Goal: Communication & Community: Ask a question

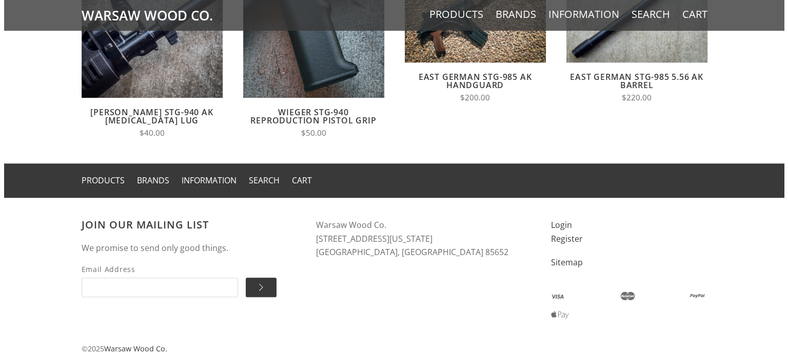
scroll to position [901, 0]
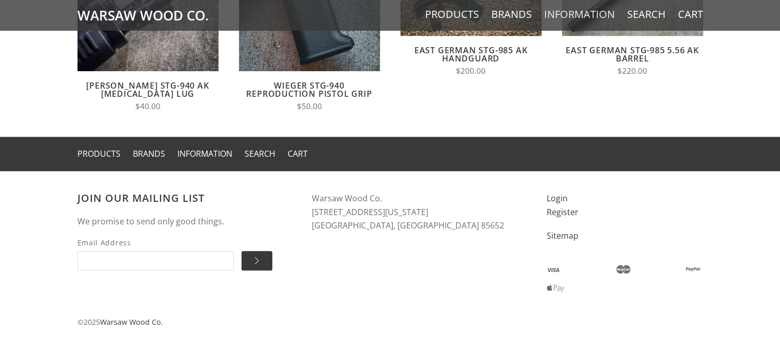
click at [573, 19] on link "Information" at bounding box center [579, 14] width 71 height 13
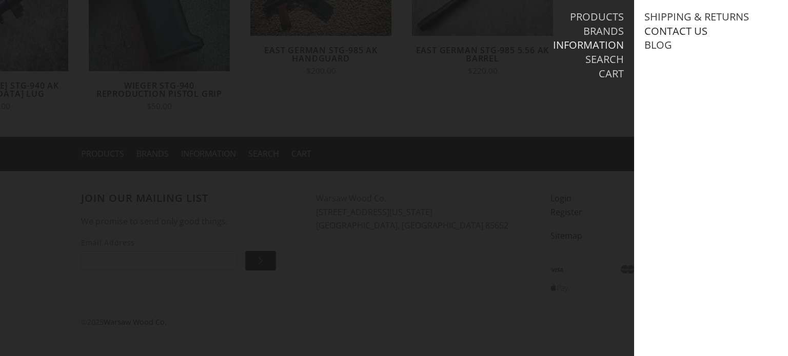
click at [665, 34] on link "Contact Us" at bounding box center [675, 31] width 63 height 13
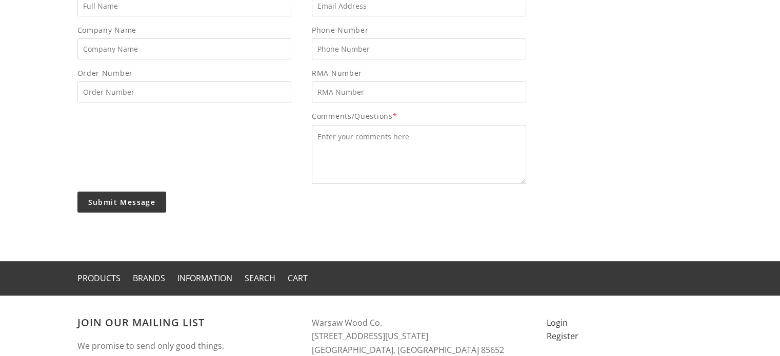
scroll to position [203, 0]
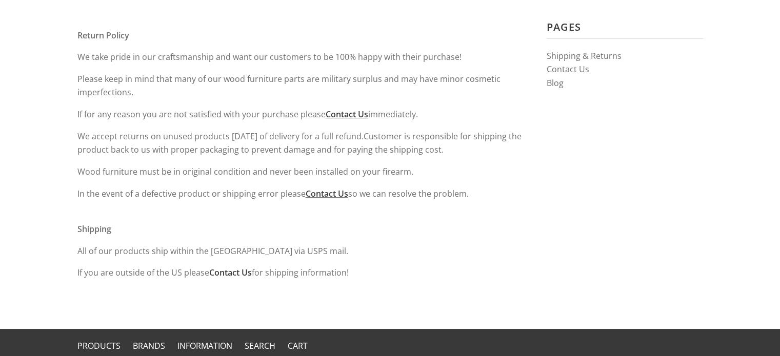
scroll to position [154, 0]
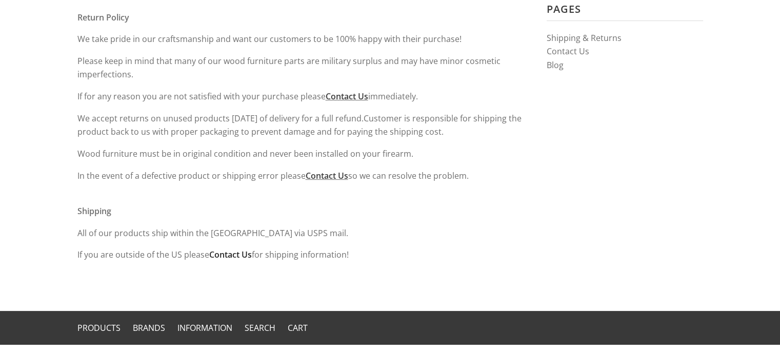
click at [245, 254] on link "Contact Us" at bounding box center [230, 254] width 43 height 11
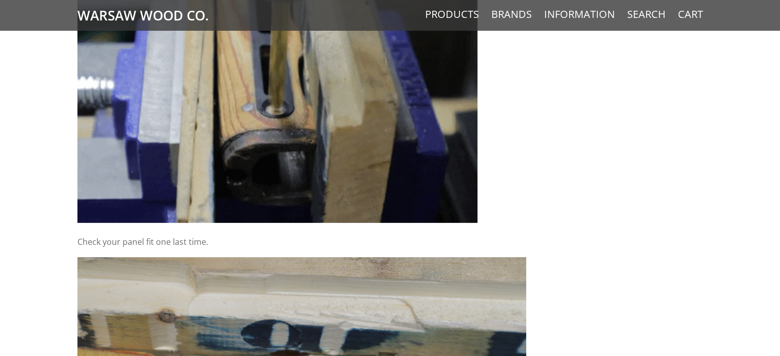
scroll to position [4154, 0]
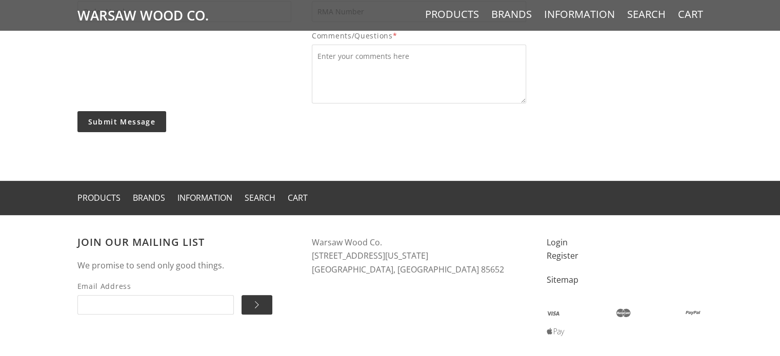
scroll to position [254, 0]
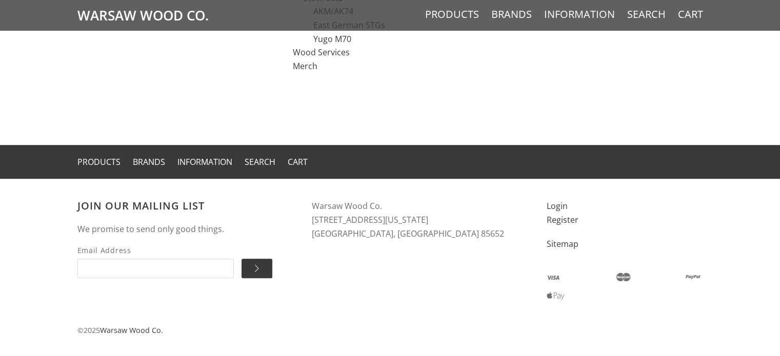
scroll to position [379, 0]
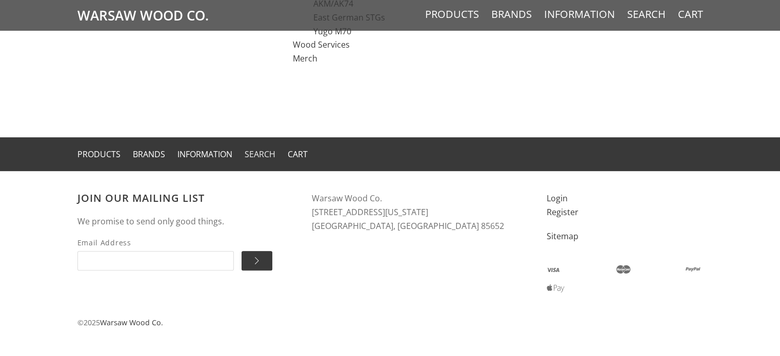
click at [254, 157] on link "Search" at bounding box center [260, 154] width 31 height 11
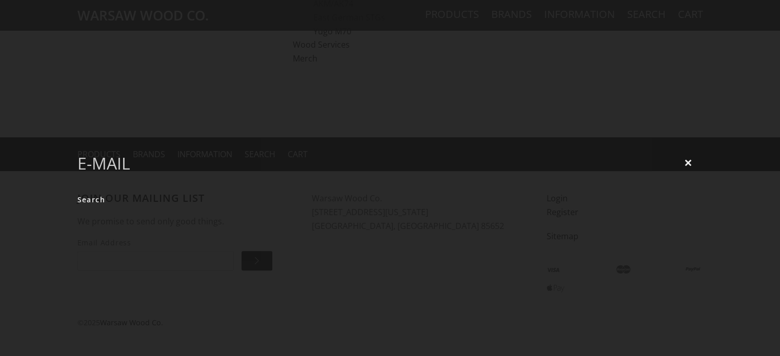
type input "e-mail"
click at [77, 190] on input "Search" at bounding box center [91, 200] width 28 height 20
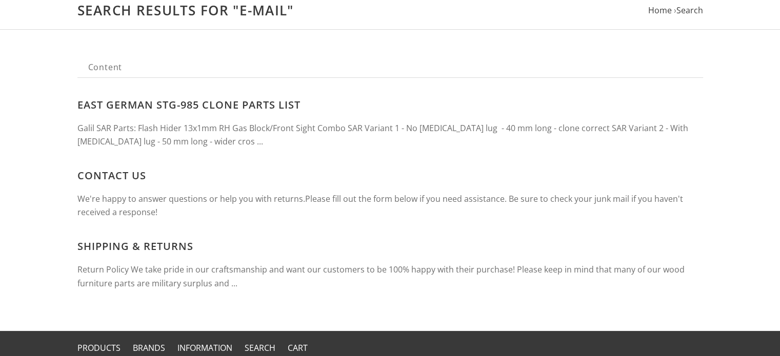
scroll to position [103, 0]
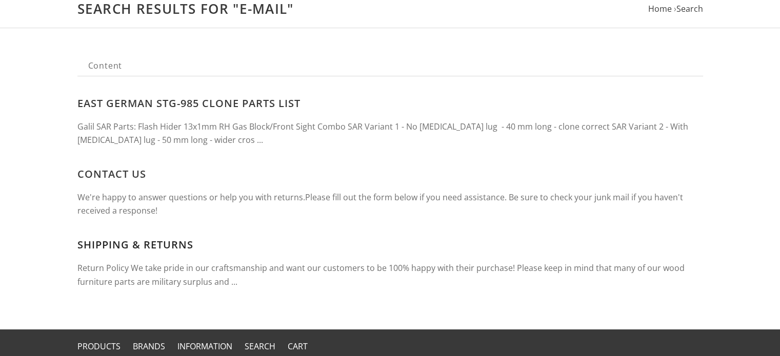
click at [97, 246] on link "Shipping & Returns" at bounding box center [135, 245] width 116 height 14
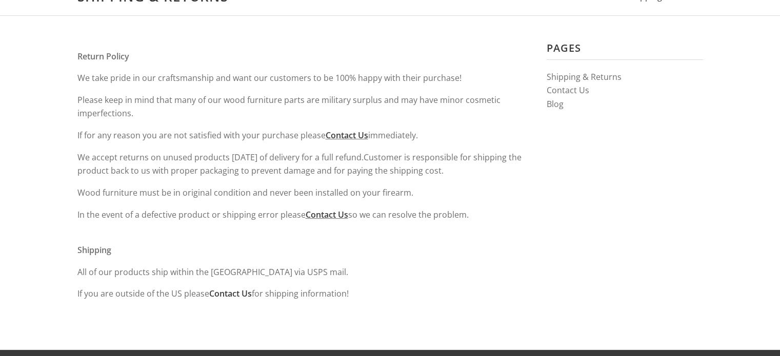
scroll to position [51, 0]
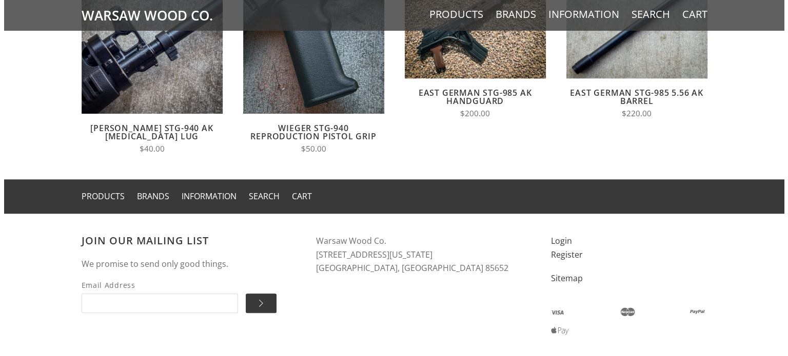
scroll to position [901, 0]
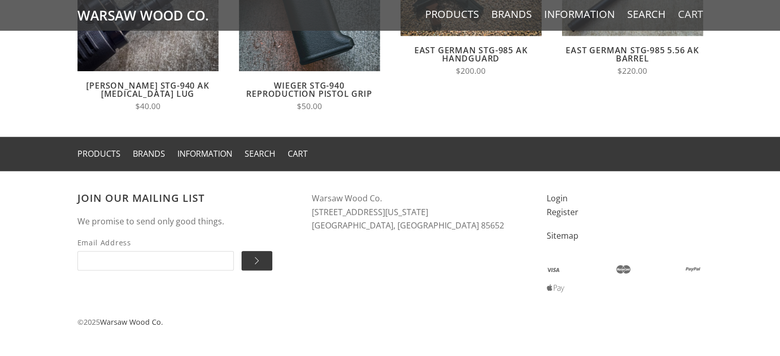
click at [682, 14] on link "Cart" at bounding box center [690, 14] width 25 height 13
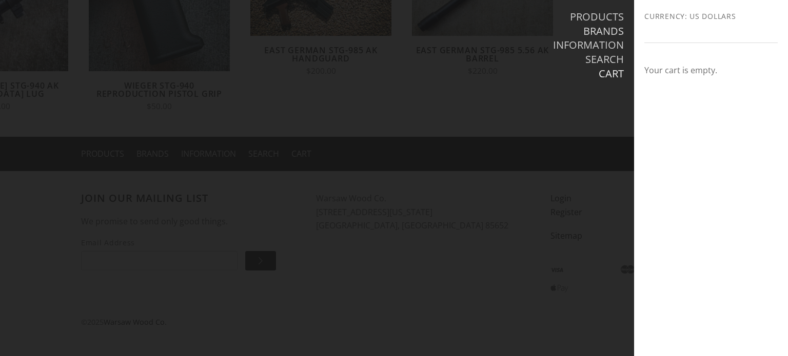
click at [591, 35] on link "Brands" at bounding box center [603, 31] width 41 height 13
click at [610, 30] on link "Brands" at bounding box center [603, 31] width 41 height 13
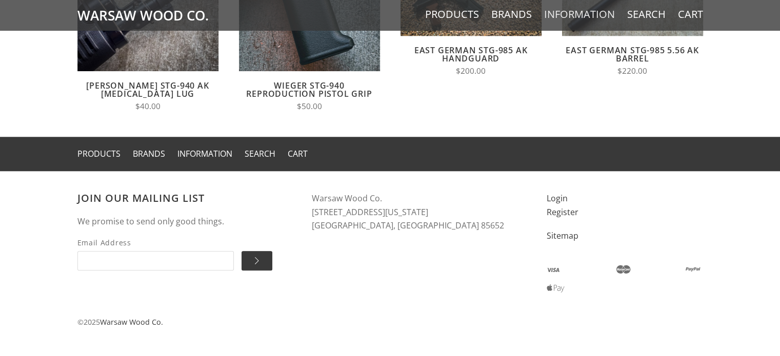
click at [557, 16] on link "Information" at bounding box center [579, 14] width 71 height 13
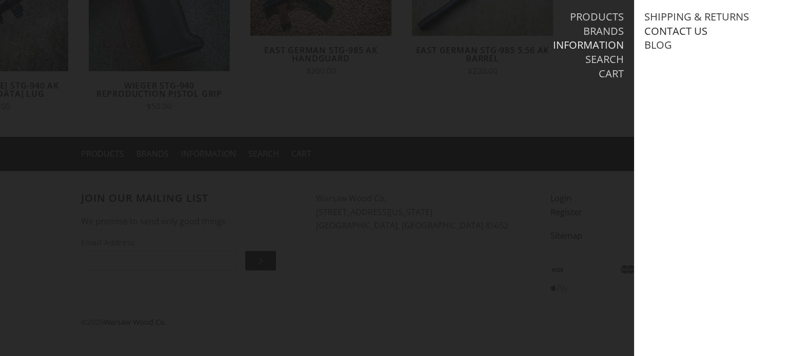
click at [673, 32] on link "Contact Us" at bounding box center [675, 31] width 63 height 13
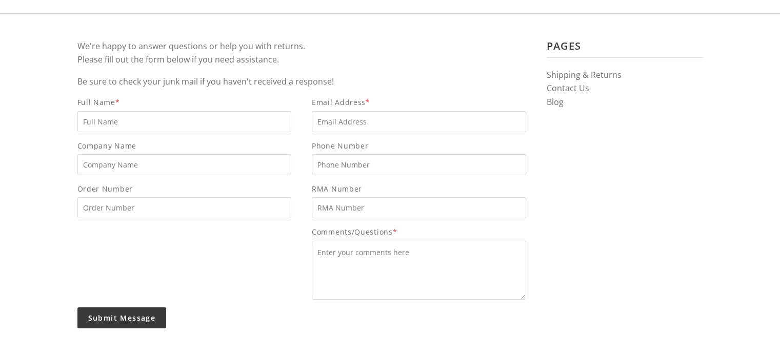
scroll to position [154, 0]
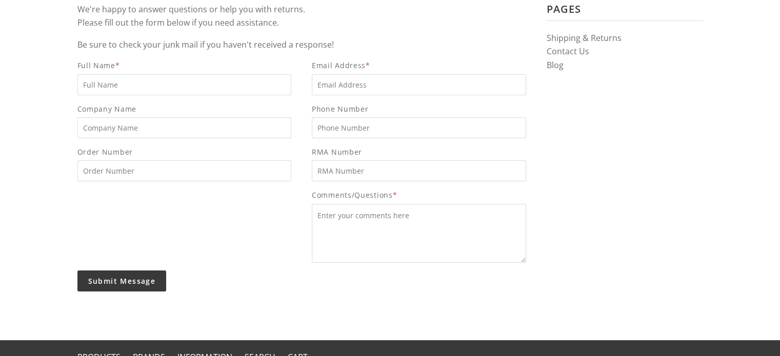
click at [143, 131] on input "Company Name" at bounding box center [184, 127] width 214 height 21
drag, startPoint x: 145, startPoint y: 95, endPoint x: 148, endPoint y: 90, distance: 5.7
click at [148, 90] on form "Full Name * Email Address * Company Name Phone Number Order Number RMA Number C…" at bounding box center [301, 179] width 469 height 240
click at [148, 90] on input "Full Name *" at bounding box center [184, 84] width 214 height 21
type input "Frank Tallini"
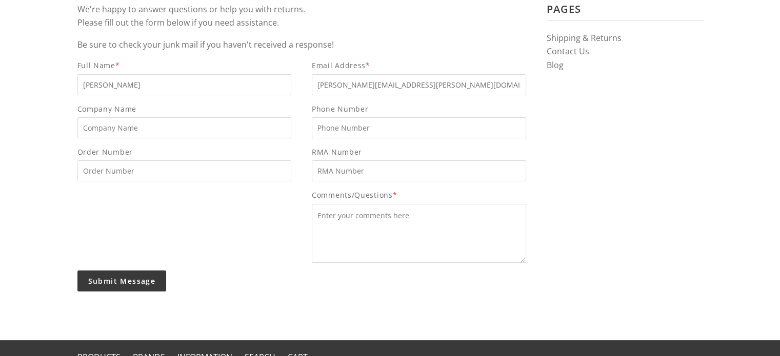
type input "frank.tallini@hotmail.com"
click at [341, 225] on textarea "Comments/Questions *" at bounding box center [419, 233] width 214 height 59
paste textarea "Good afternoon, I placed an order for wood refinishing yesterday. I just mailed…"
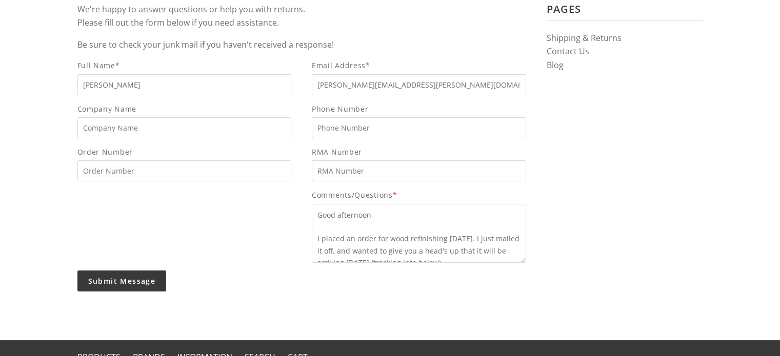
scroll to position [0, 0]
type textarea "Good afternoon, I placed an order for wood refinishing yesterday. I just mailed…"
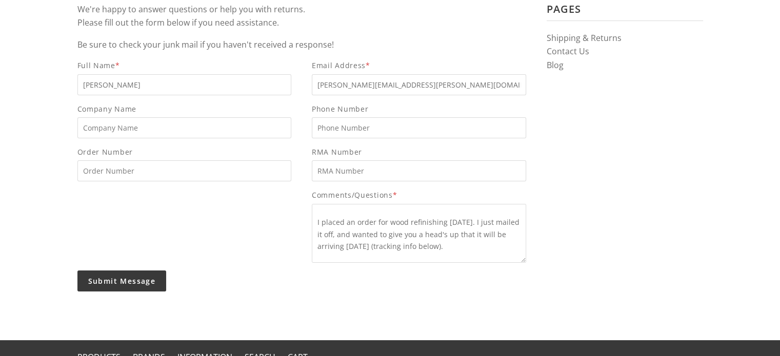
scroll to position [21, 0]
click at [132, 279] on input "Submit Message" at bounding box center [121, 281] width 89 height 21
